Goal: Task Accomplishment & Management: Complete application form

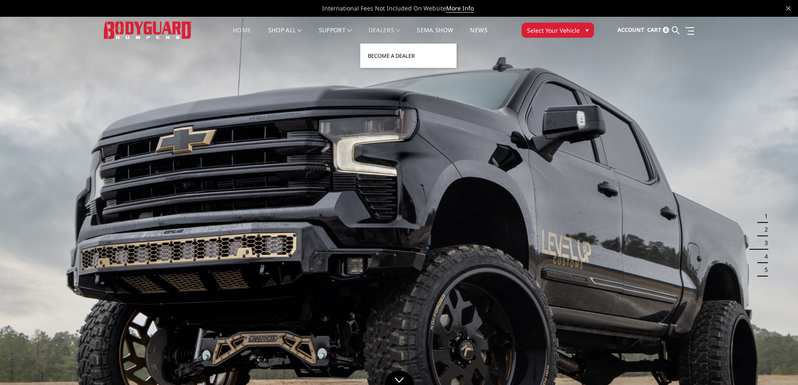
click at [397, 56] on link "Become a Dealer" at bounding box center [408, 56] width 90 height 16
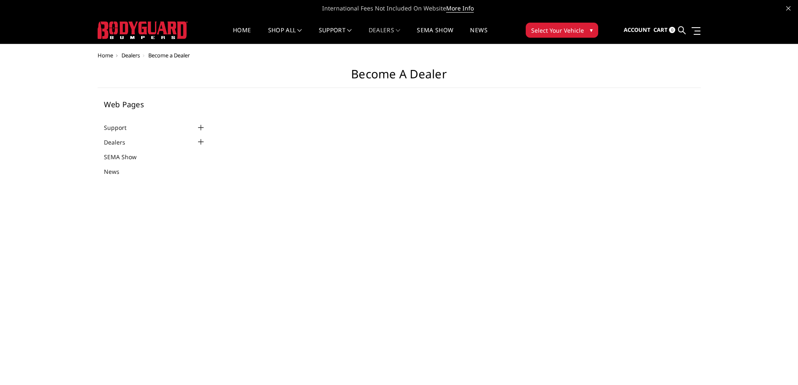
select select "US"
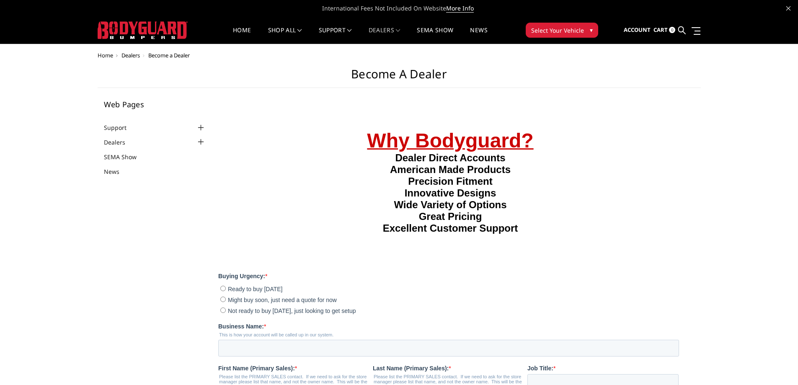
click at [222, 301] on input "Might buy soon, just need a quote for now" at bounding box center [222, 298] width 5 height 5
radio input "true"
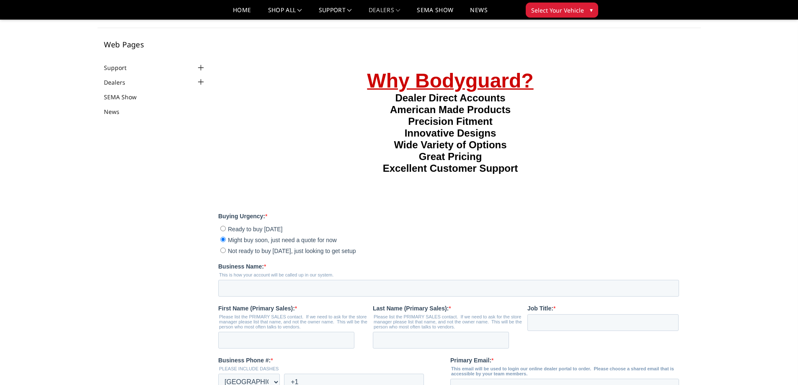
scroll to position [84, 0]
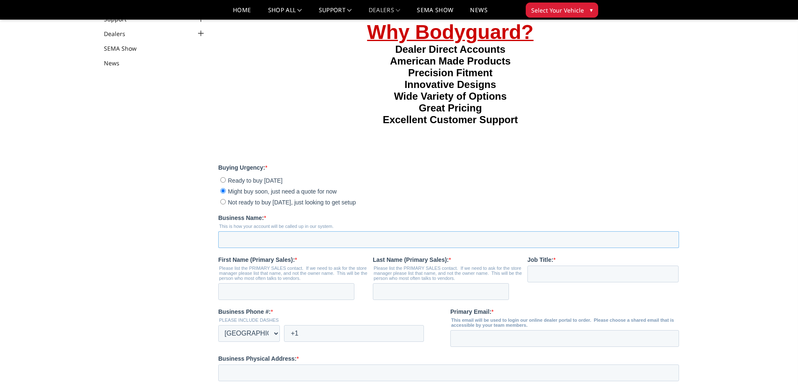
click at [251, 247] on input "Business Name: *" at bounding box center [448, 239] width 461 height 17
type input "Forestwood Automotive LLC"
type input "Forest"
type input "Lovett"
type input "Forestwoodautomotive@gmail.com"
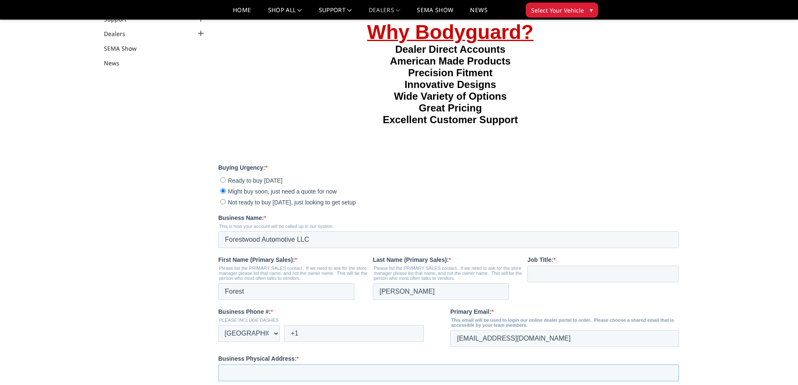
type input "12500 HIGHWAY 300"
type input "ROLAND"
type input "AR"
type input "72135-9679"
click at [555, 306] on fieldset "First Name (Primary Sales): * Please list the PRIMARY SALES contact. If we need…" at bounding box center [450, 281] width 464 height 52
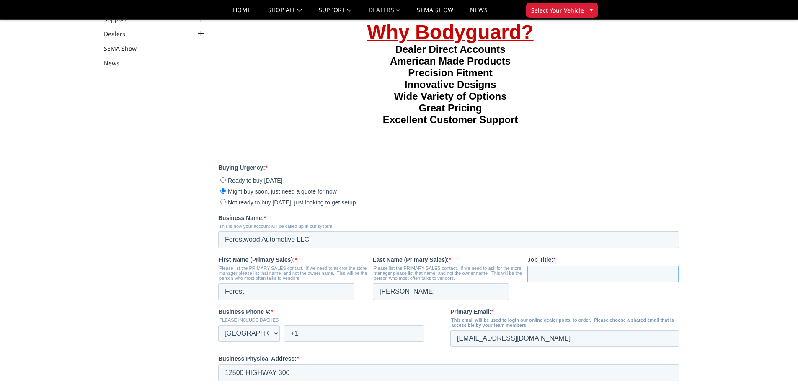
click at [558, 282] on input "Job Title: *" at bounding box center [602, 273] width 151 height 17
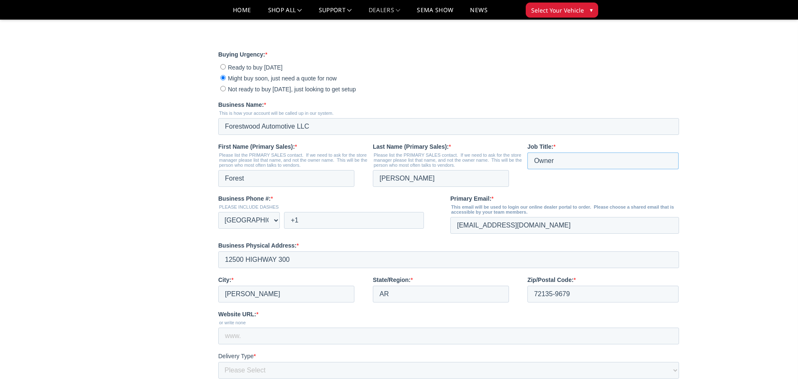
scroll to position [209, 0]
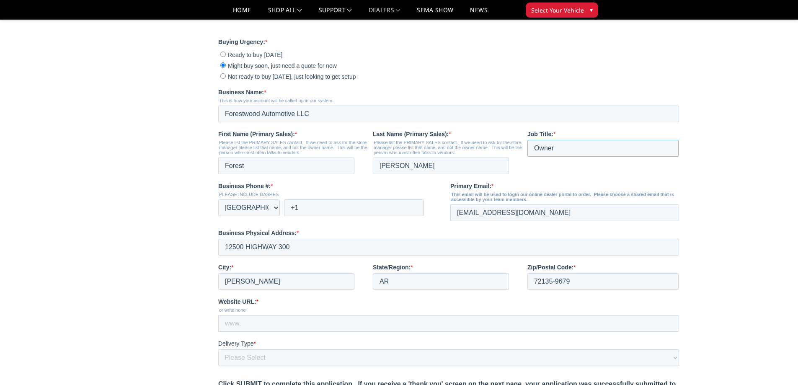
type input "Owner"
click at [378, 216] on input "+1" at bounding box center [354, 207] width 140 height 17
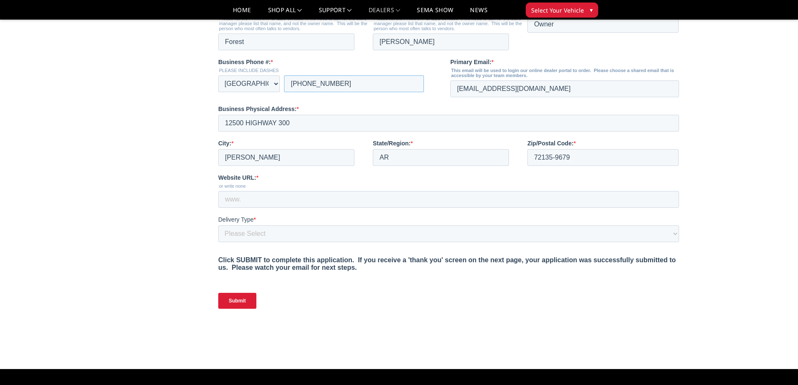
scroll to position [335, 0]
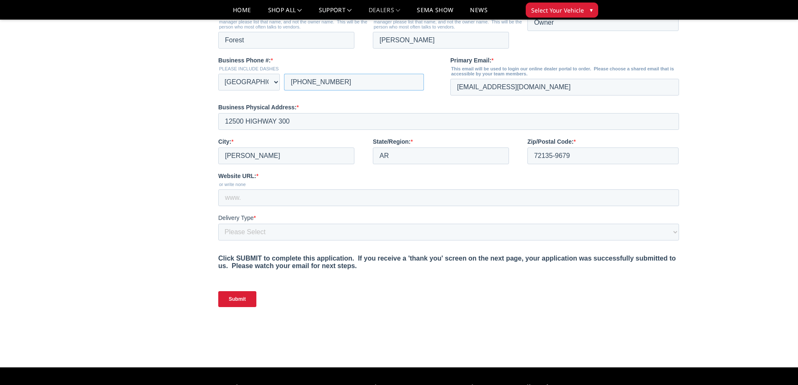
type input "+1 5013308062"
click at [245, 206] on input "Website URL: *" at bounding box center [448, 197] width 461 height 17
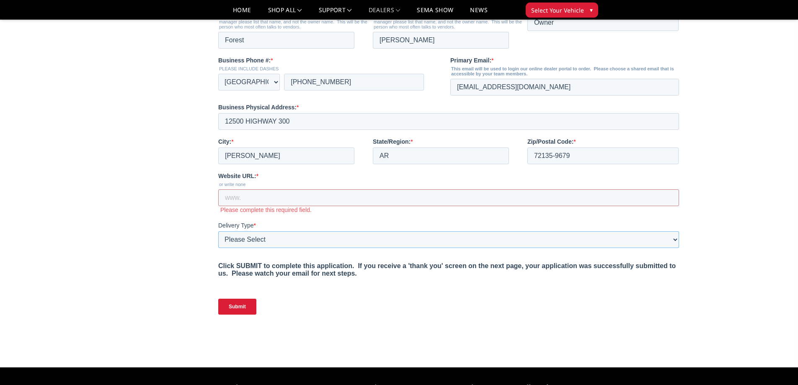
click at [248, 248] on select "Please Select Yes, I need a liftgate No, I have a forklift and/or dock" at bounding box center [448, 239] width 461 height 17
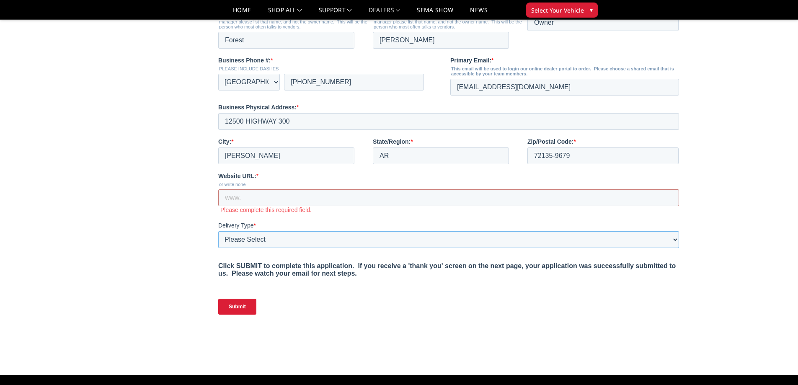
select select "I have a forklift"
click at [218, 248] on select "Please Select Yes, I need a liftgate No, I have a forklift and/or dock" at bounding box center [448, 239] width 461 height 17
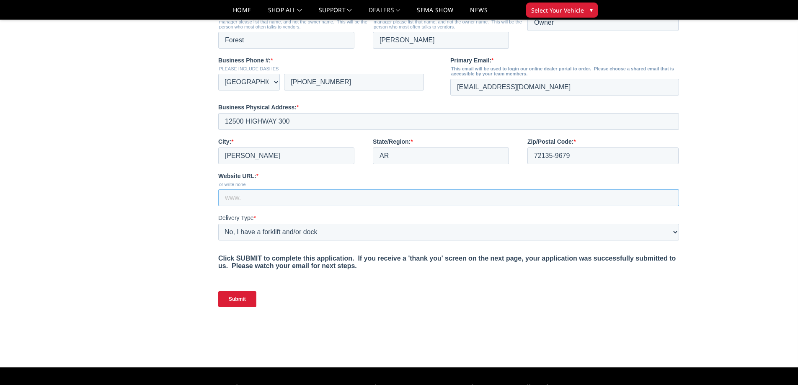
paste input "https://www.facebook.com/ARsquarebodysandmore/"
type input "https://www.facebook.com/ARsquarebodysandmore/"
click at [227, 307] on input "Submit" at bounding box center [237, 299] width 38 height 16
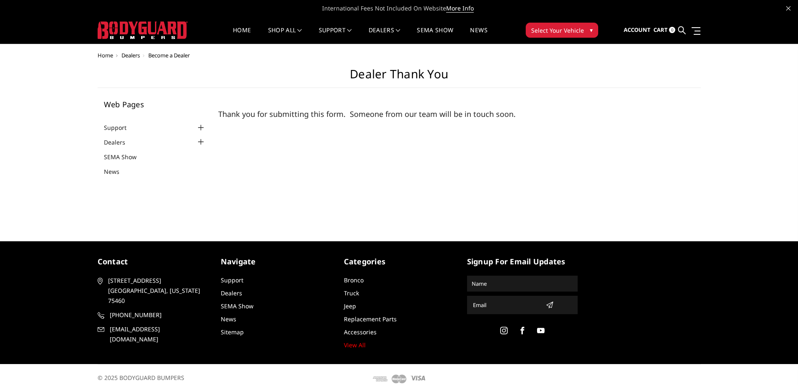
click at [152, 25] on img at bounding box center [143, 30] width 90 height 18
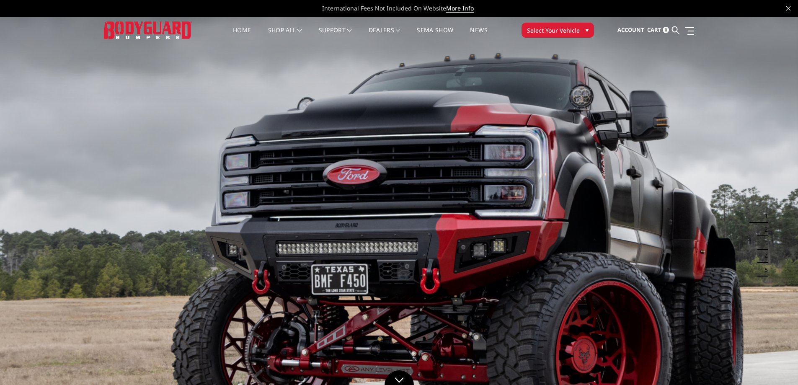
click at [551, 34] on span "Select Your Vehicle" at bounding box center [553, 30] width 53 height 9
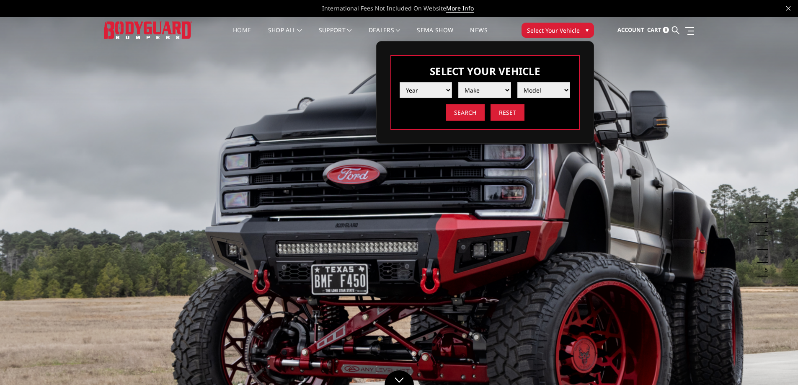
click at [425, 93] on select "Year [DATE] 2024 2023 2022 2021 2020 2019 2018 2017 2016 2015 2014 2013 2012 20…" at bounding box center [425, 90] width 53 height 16
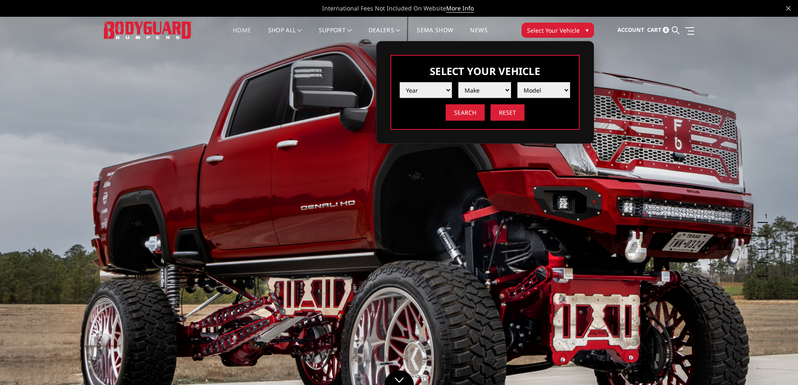
select select "yr_2008"
click at [399, 82] on select "Year 2025 2024 2023 2022 2021 2020 2019 2018 2017 2016 2015 2014 2013 2012 2011…" at bounding box center [425, 90] width 53 height 16
click at [486, 87] on select "Make Chevrolet Ford GMC Ram Toyota" at bounding box center [484, 90] width 53 height 16
select select "mk_chevrolet"
click at [458, 82] on select "Make Chevrolet Ford GMC Ram Toyota" at bounding box center [484, 90] width 53 height 16
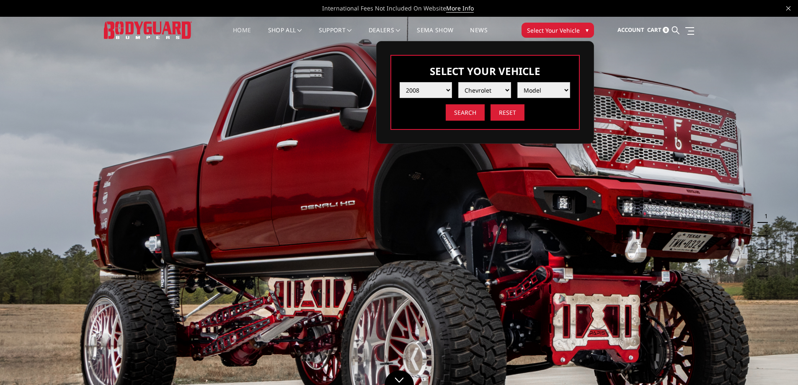
click at [535, 90] on select "Model Silverado 1500 Silverado 2500 / 3500 Tahoe/Suburban 1500" at bounding box center [543, 90] width 53 height 16
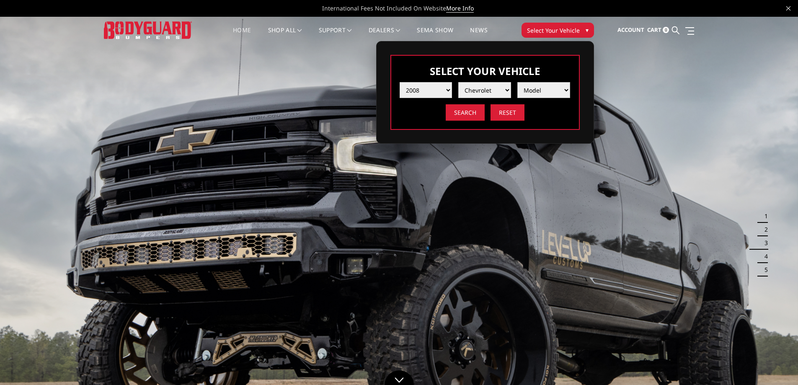
select select "md_silverado-1500"
click at [517, 82] on select "Model Silverado 1500 Silverado 2500 / 3500 Tahoe/Suburban 1500" at bounding box center [543, 90] width 53 height 16
click at [456, 111] on input "Search" at bounding box center [464, 112] width 39 height 16
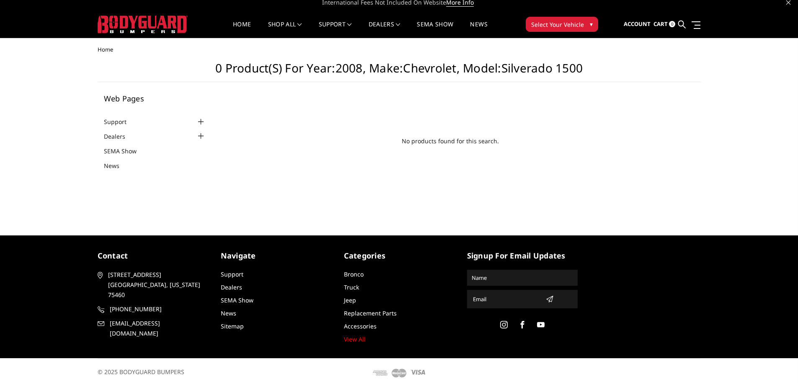
scroll to position [8, 0]
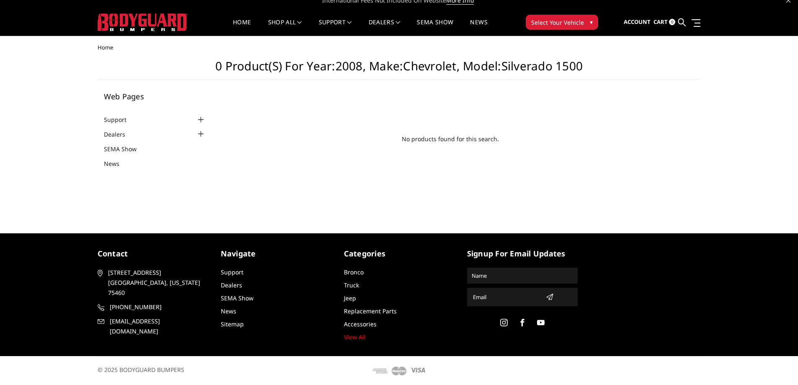
click at [550, 22] on span "Select Your Vehicle" at bounding box center [557, 22] width 53 height 9
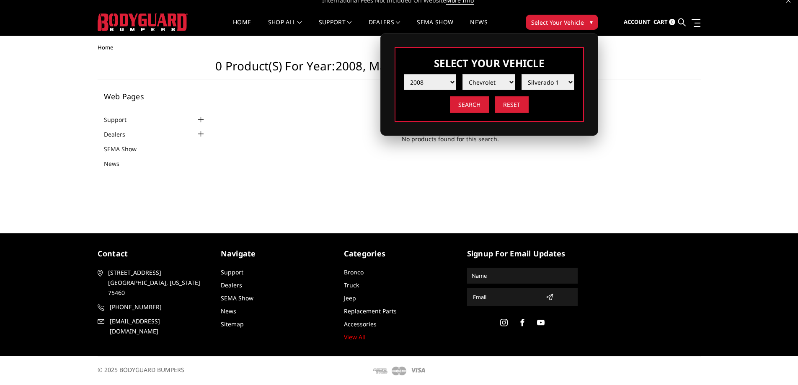
click at [450, 81] on select "Year 2025 2024 2023 2022 2021 2020 2019 2018 2017 2016 2015 2014 2013 2012 2011…" at bounding box center [430, 82] width 53 height 16
select select "yr_2025"
click at [404, 74] on select "Year 2025 2024 2023 2022 2021 2020 2019 2018 2017 2016 2015 2014 2013 2012 2011…" at bounding box center [430, 82] width 53 height 16
select select "-1"
click at [493, 83] on select "Make Chevrolet Ford GMC Ram Toyota" at bounding box center [488, 82] width 53 height 16
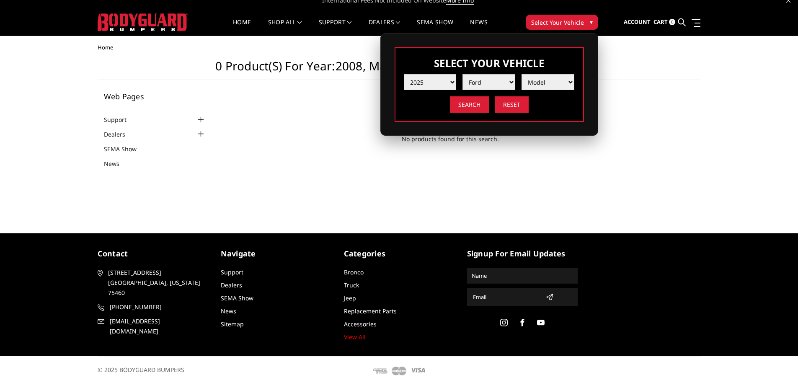
click at [462, 74] on select "Make Chevrolet Ford GMC Ram Toyota" at bounding box center [488, 82] width 53 height 16
click at [495, 84] on select "Make Chevrolet Ford GMC Ram Toyota" at bounding box center [488, 82] width 53 height 16
select select "mk_gmc"
click at [462, 74] on select "Make Chevrolet Ford GMC Ram Toyota" at bounding box center [488, 82] width 53 height 16
click at [547, 87] on select "Model Sierra 1500 Sierra 2500 / 3500" at bounding box center [547, 82] width 53 height 16
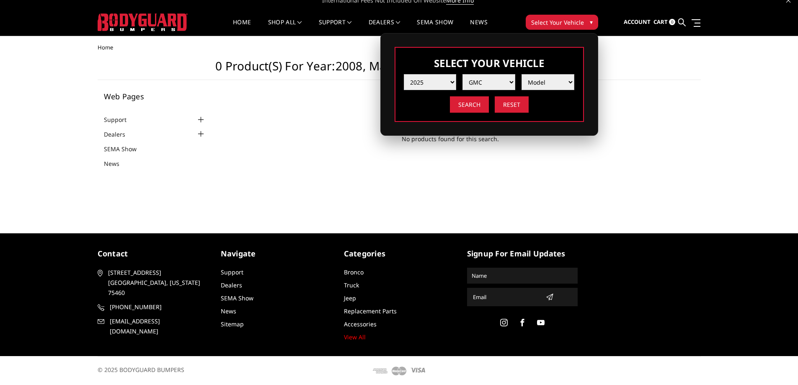
select select "md_sierra-2500-3500"
click at [521, 74] on select "Model Sierra 1500 Sierra 2500 / 3500" at bounding box center [547, 82] width 53 height 16
click at [554, 87] on select "Model Sierra 1500 Sierra 2500 / 3500" at bounding box center [547, 82] width 53 height 16
click at [521, 74] on select "Model Sierra 1500 Sierra 2500 / 3500" at bounding box center [547, 82] width 53 height 16
click at [471, 107] on input "Search" at bounding box center [469, 104] width 39 height 16
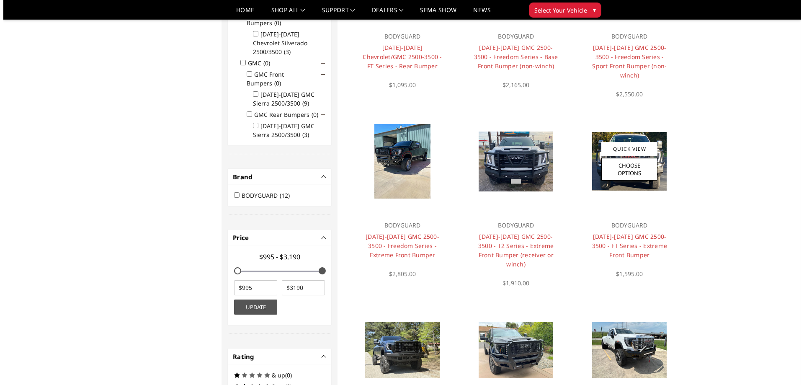
scroll to position [67, 0]
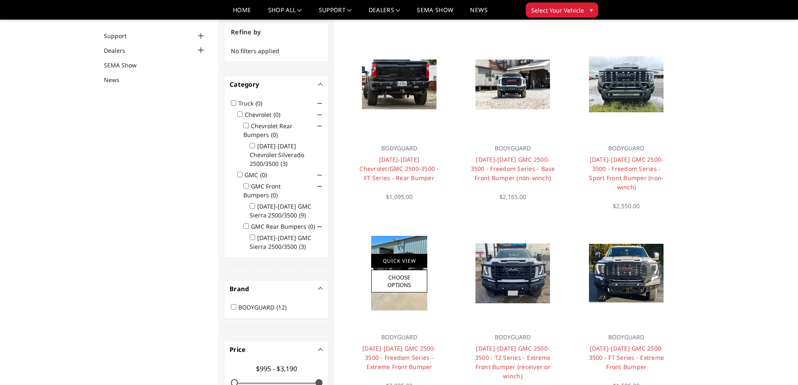
click at [393, 254] on link "Quick View" at bounding box center [399, 261] width 56 height 14
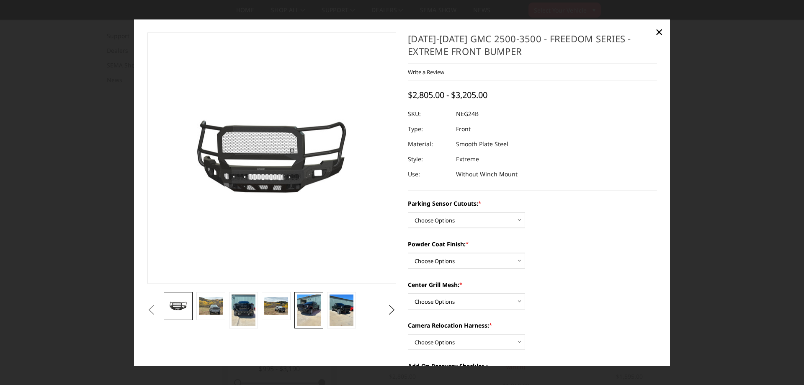
click at [306, 306] on img at bounding box center [308, 309] width 23 height 31
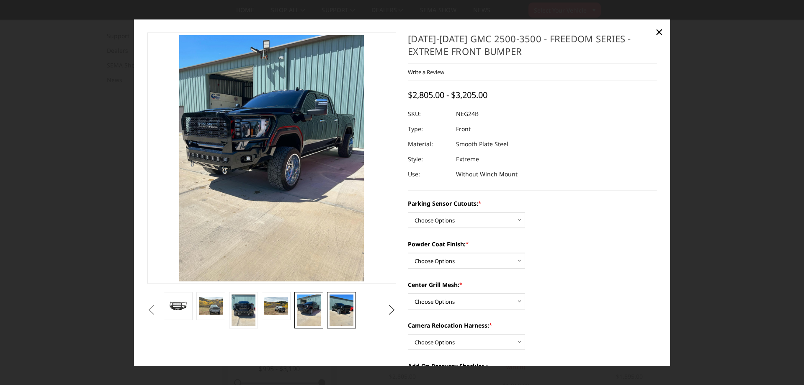
click at [341, 308] on img at bounding box center [340, 309] width 23 height 31
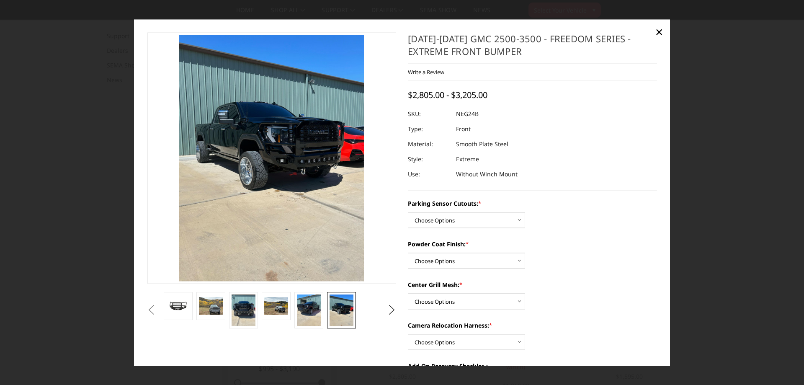
click at [326, 309] on li at bounding box center [341, 310] width 33 height 36
click at [320, 309] on img at bounding box center [308, 309] width 23 height 31
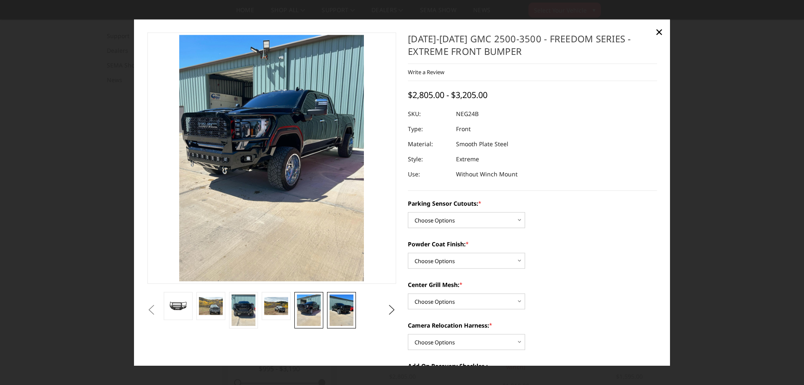
click at [335, 308] on img at bounding box center [340, 309] width 23 height 31
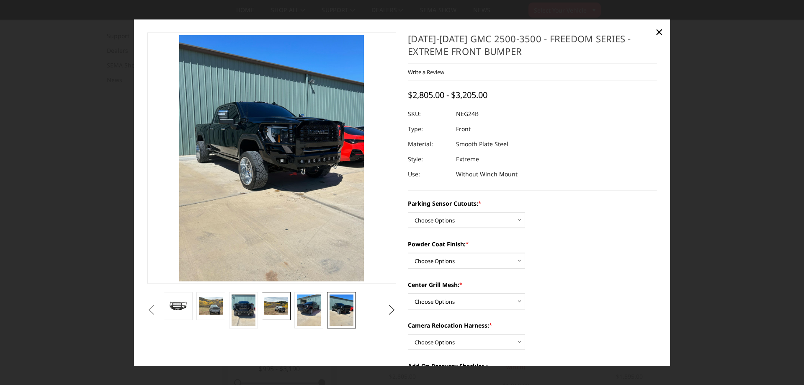
click at [272, 304] on img at bounding box center [275, 306] width 23 height 18
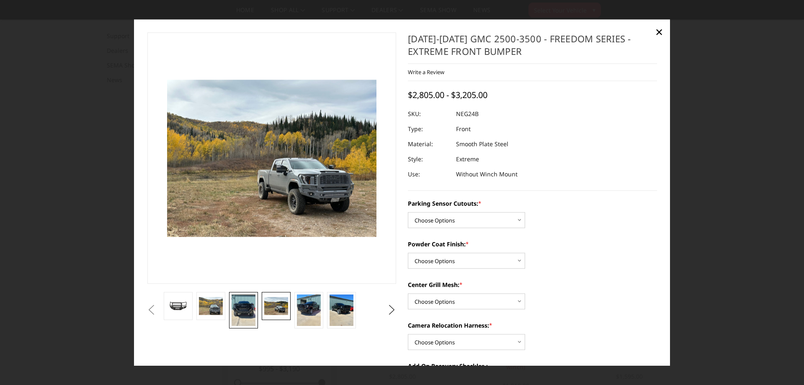
click at [246, 306] on img at bounding box center [243, 309] width 23 height 31
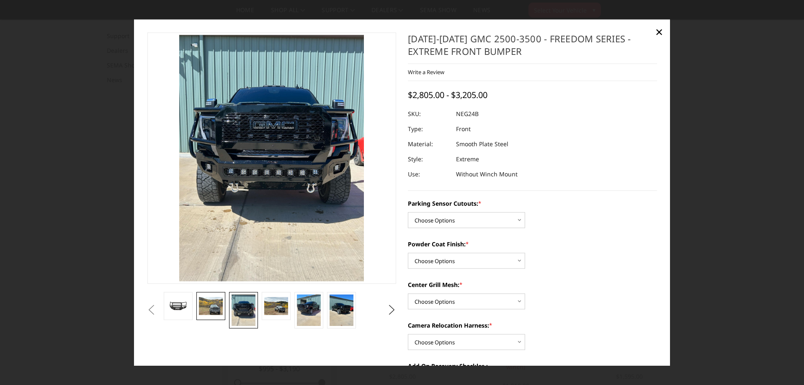
click at [211, 304] on img at bounding box center [210, 306] width 23 height 18
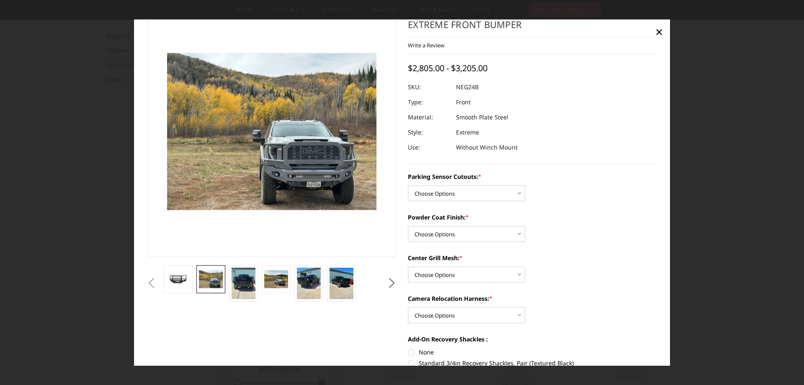
scroll to position [42, 0]
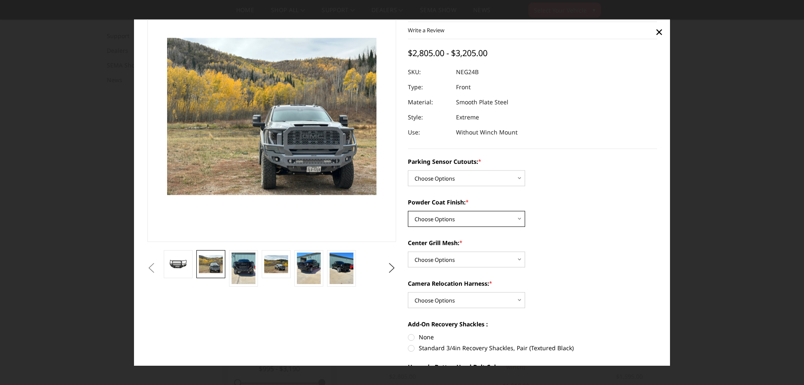
click at [485, 222] on select "Choose Options Bare Metal Texture Black Powder Coat" at bounding box center [466, 219] width 117 height 16
